Goal: Task Accomplishment & Management: Complete application form

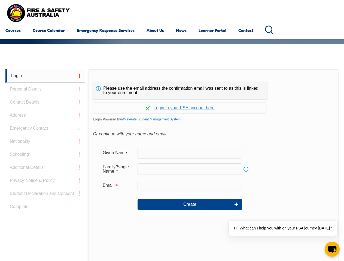
click at [172, 83] on div "Please use the email address the confirmation email was sent to as this is link…" at bounding box center [180, 90] width 174 height 17
click at [172, 165] on input "text" at bounding box center [189, 169] width 105 height 11
click at [45, 76] on link "Login" at bounding box center [44, 75] width 79 height 13
click at [45, 89] on div "Login Personal Details Contact Details Address Emergency Contact Nationality Sc…" at bounding box center [46, 205] width 82 height 272
click at [45, 102] on div "Login Personal Details Contact Details Address Emergency Contact Nationality Sc…" at bounding box center [46, 205] width 82 height 272
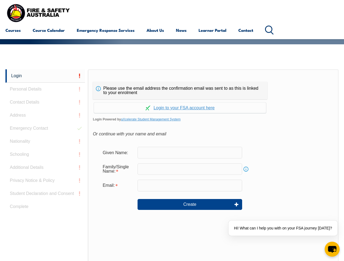
click at [45, 115] on div "Login Personal Details Contact Details Address Emergency Contact Nationality Sc…" at bounding box center [46, 205] width 82 height 272
click at [45, 128] on div "Login Personal Details Contact Details Address Emergency Contact Nationality Sc…" at bounding box center [46, 205] width 82 height 272
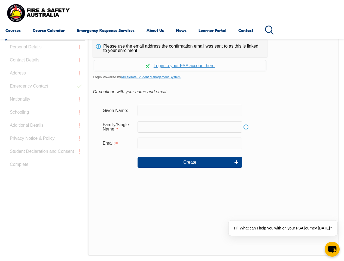
click at [45, 142] on div "Login Personal Details Contact Details Address Emergency Contact Nationality Sc…" at bounding box center [46, 163] width 82 height 272
click at [45, 155] on div "Login Personal Details Contact Details Address Emergency Contact Nationality Sc…" at bounding box center [46, 163] width 82 height 272
click at [45, 168] on div "Login Personal Details Contact Details Address Emergency Contact Nationality Sc…" at bounding box center [46, 163] width 82 height 272
